Goal: Complete application form

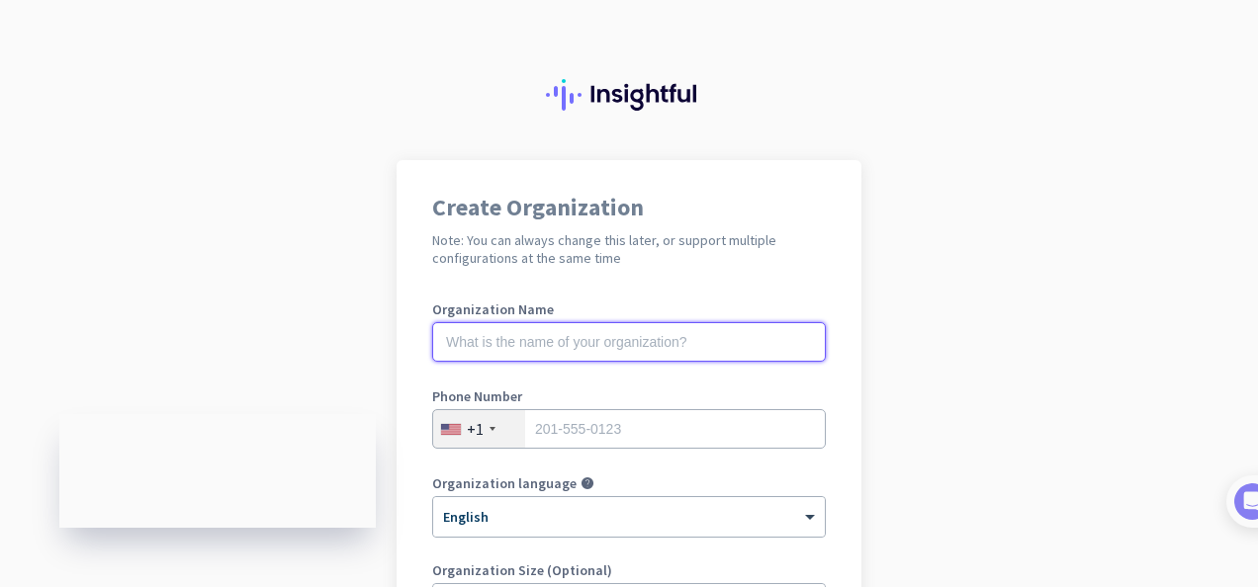
click at [580, 348] on input "text" at bounding box center [629, 342] width 394 height 40
type input "Mercor"
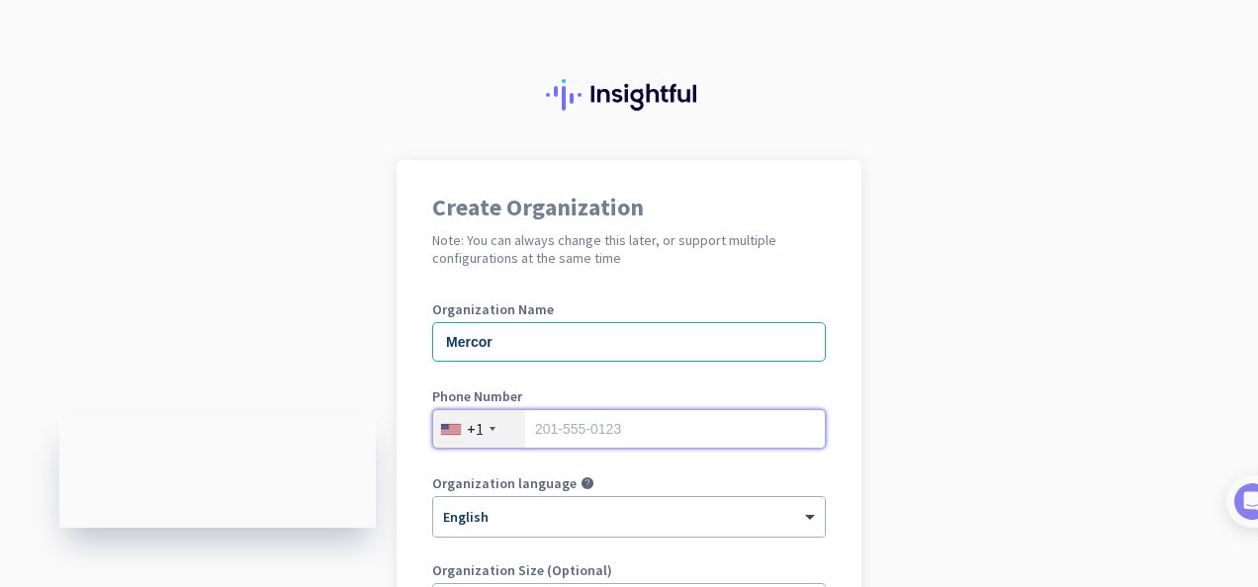
click at [625, 412] on input "tel" at bounding box center [629, 429] width 394 height 40
click at [611, 431] on input "tel" at bounding box center [629, 429] width 394 height 40
type input "7"
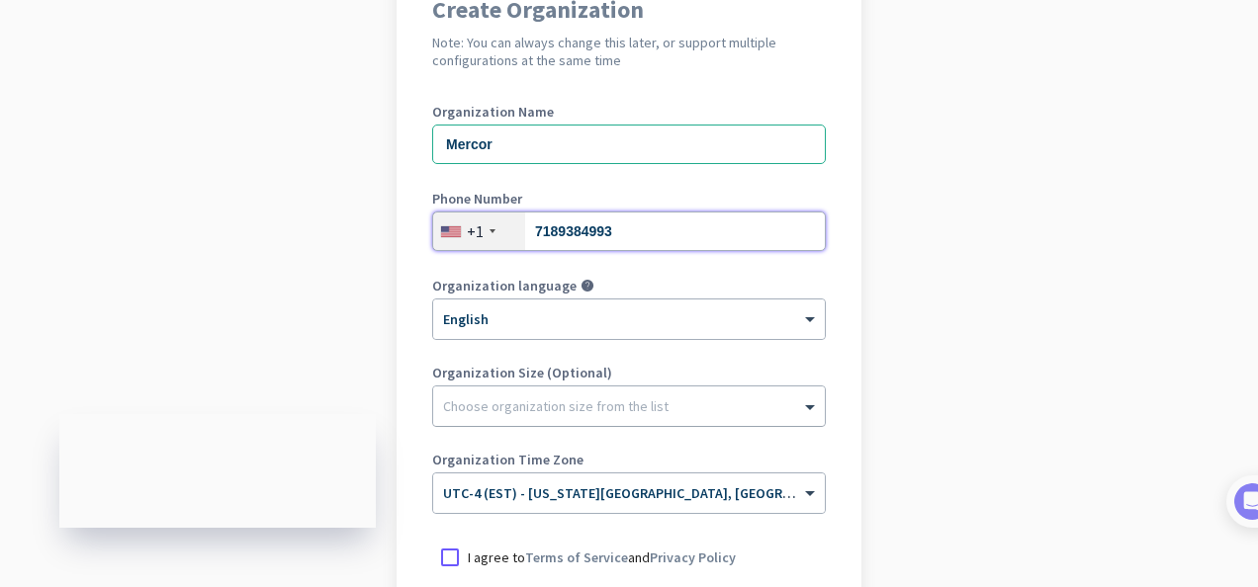
scroll to position [297, 0]
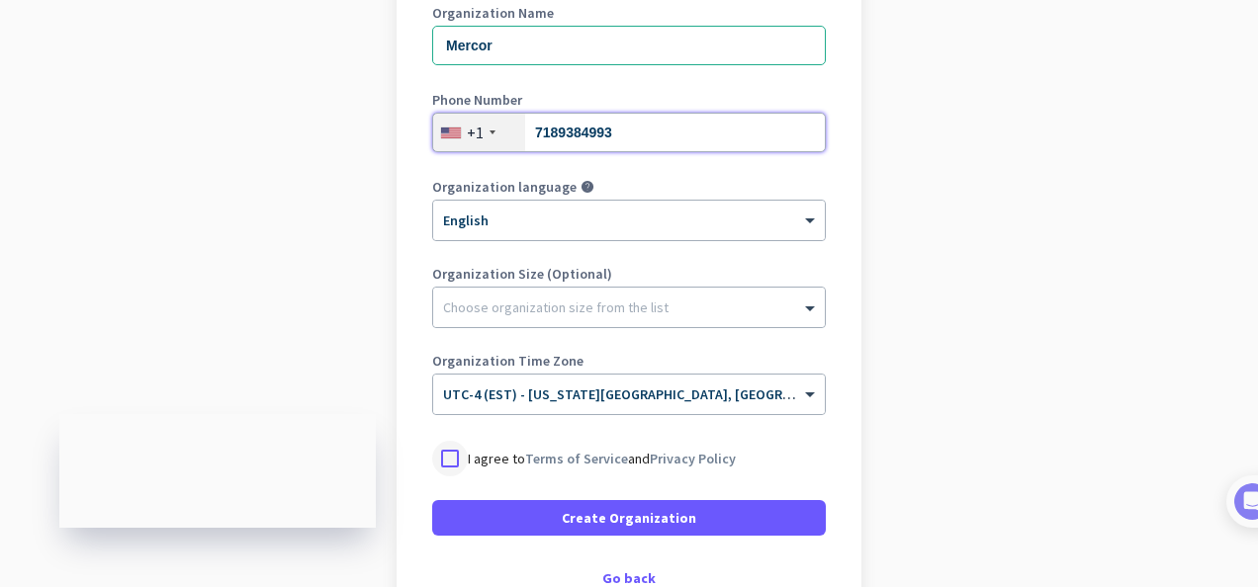
type input "7189384993"
click at [444, 457] on div at bounding box center [450, 459] width 36 height 36
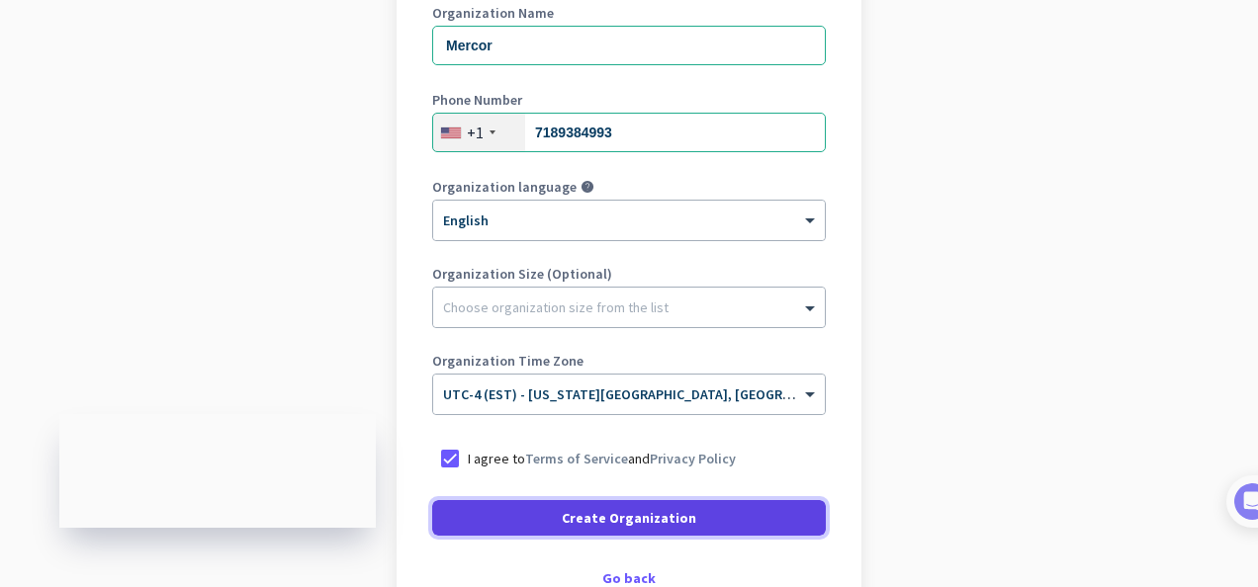
click at [550, 525] on span at bounding box center [629, 517] width 394 height 47
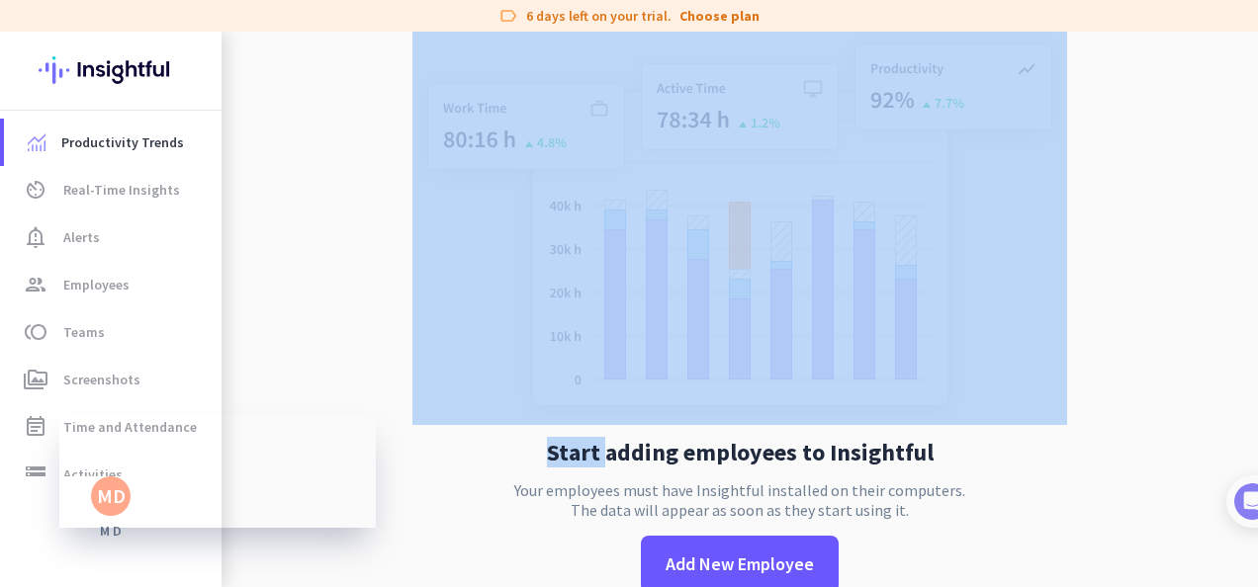
click at [350, 438] on app-no-employees "Start adding employees to Insightful Your employees must have Insightful instal…" at bounding box center [739, 328] width 1036 height 593
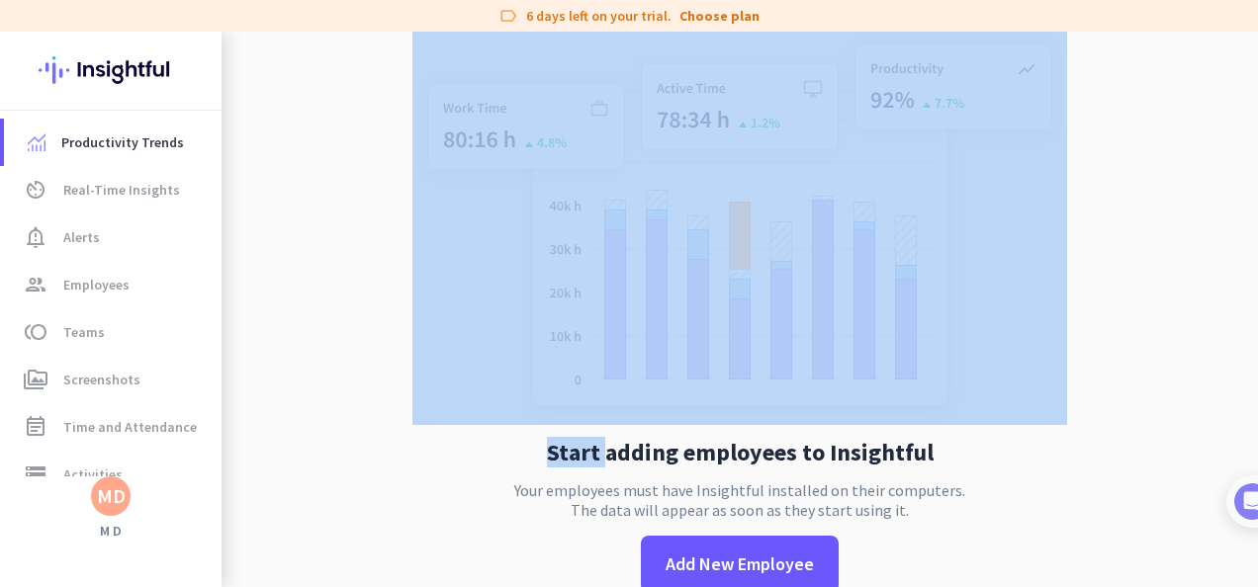
click at [115, 496] on div "MD" at bounding box center [111, 496] width 29 height 20
click at [184, 463] on span "Sign out" at bounding box center [216, 459] width 120 height 18
